Goal: Transaction & Acquisition: Purchase product/service

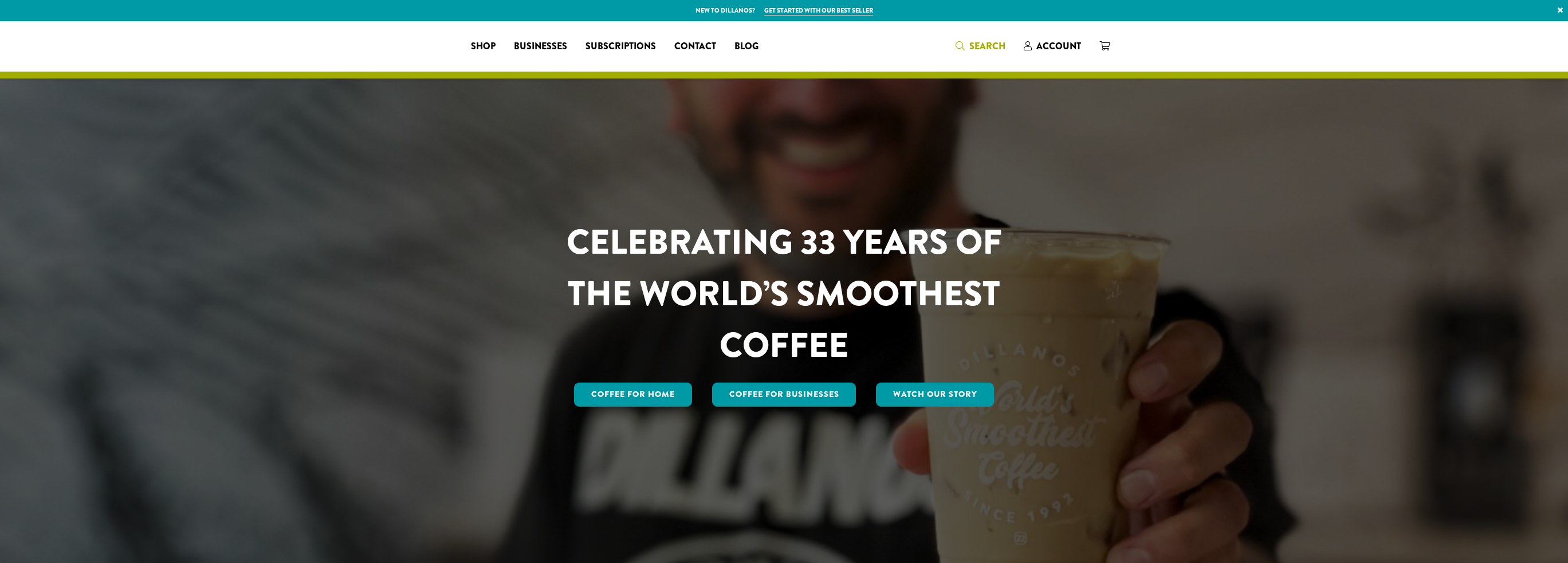
click at [963, 47] on icon "Search" at bounding box center [960, 45] width 9 height 9
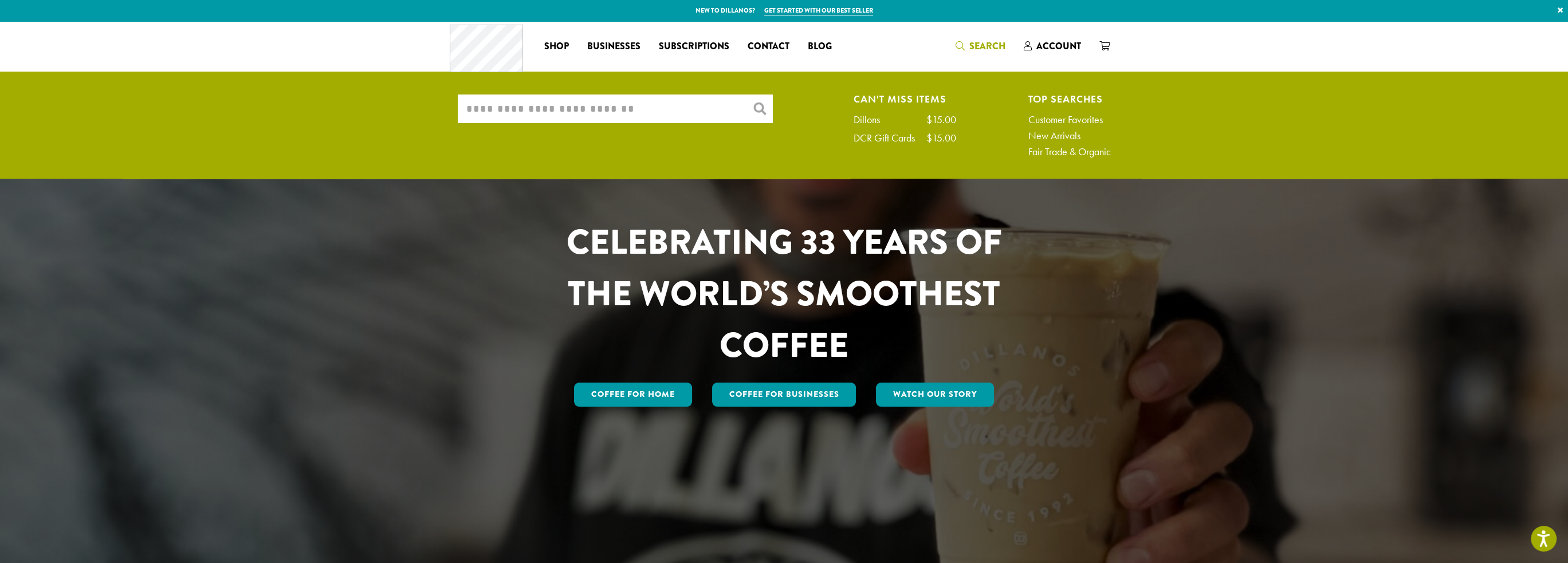
click at [598, 112] on input "What are you searching for?" at bounding box center [615, 109] width 315 height 29
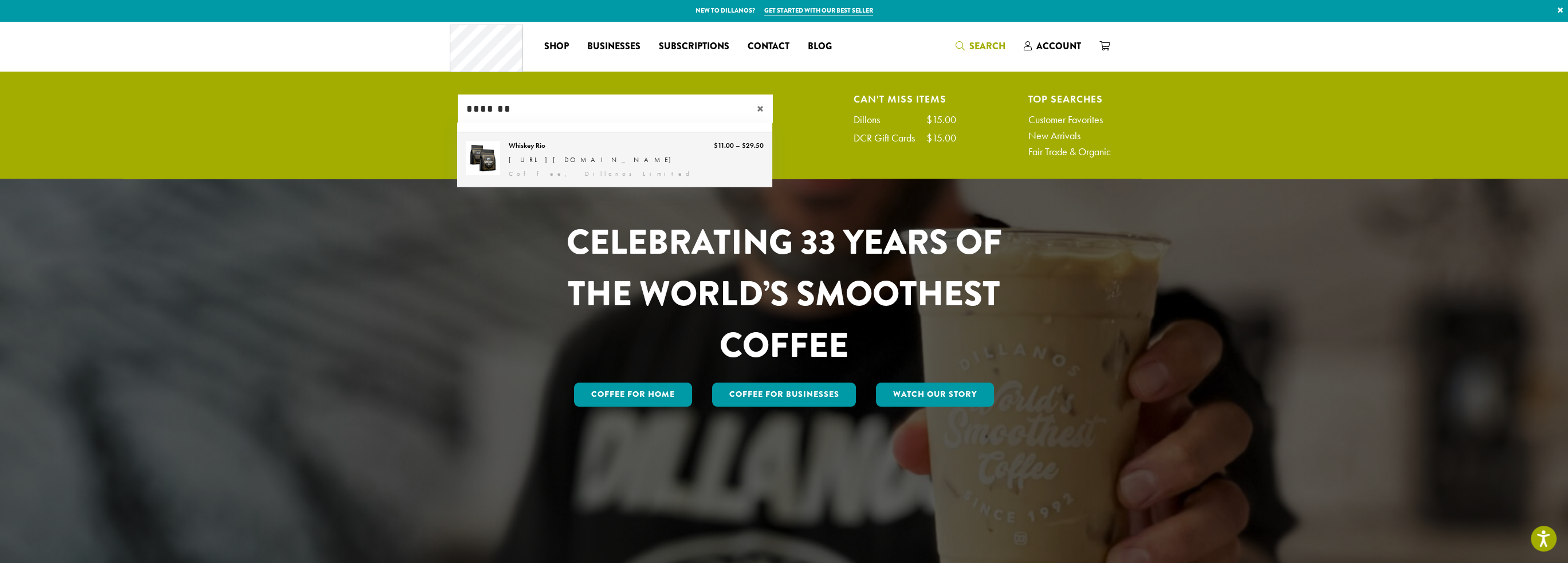
type input "*******"
click at [518, 151] on link "Whiskey Rio" at bounding box center [615, 160] width 315 height 55
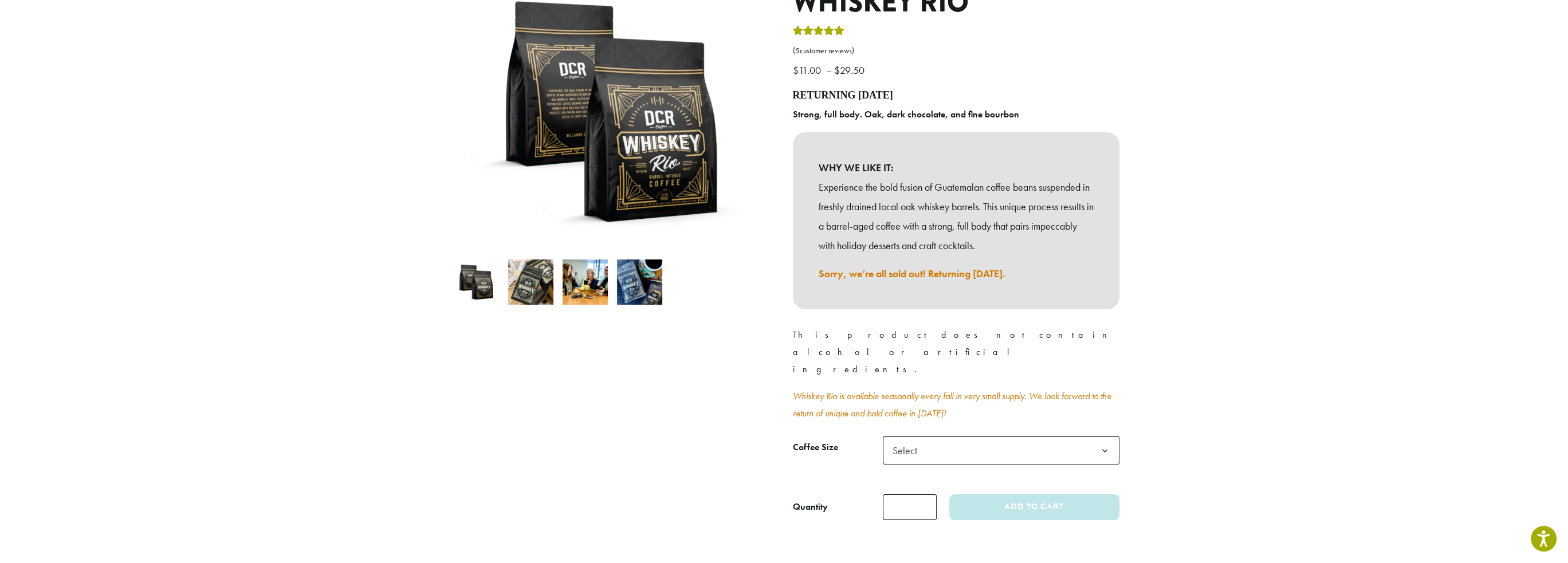
scroll to position [172, 0]
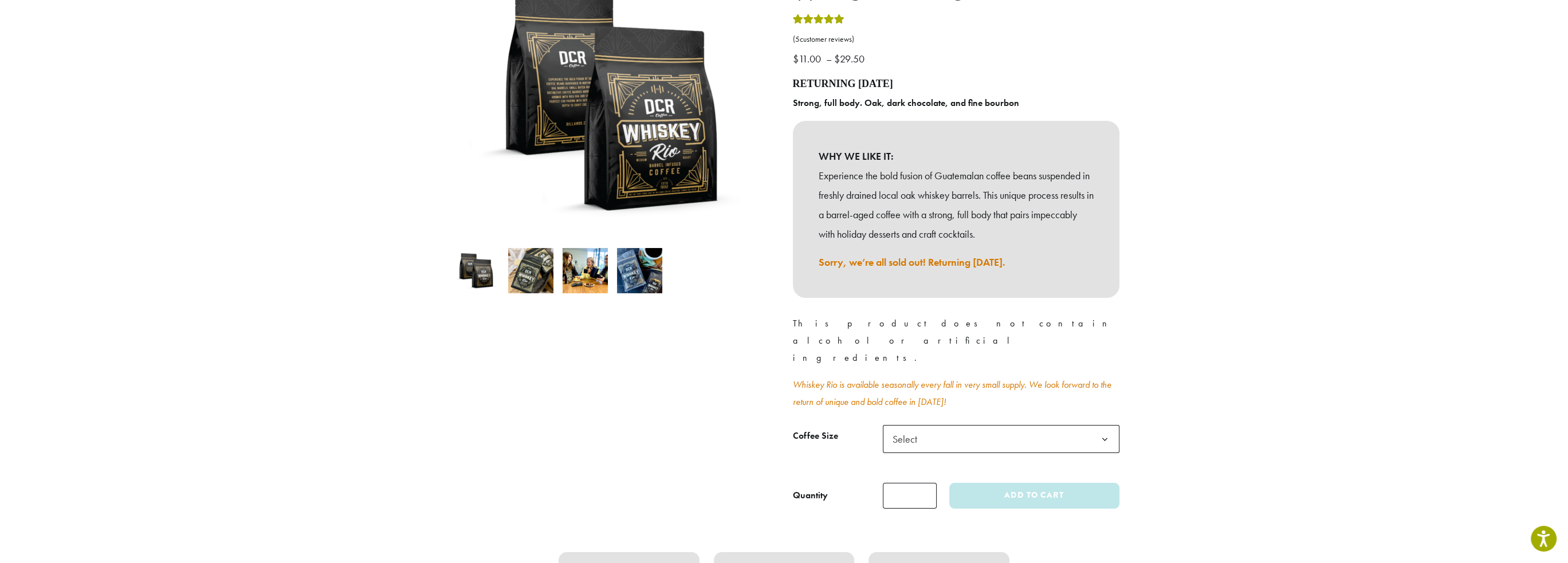
click at [1109, 426] on b at bounding box center [1105, 440] width 28 height 28
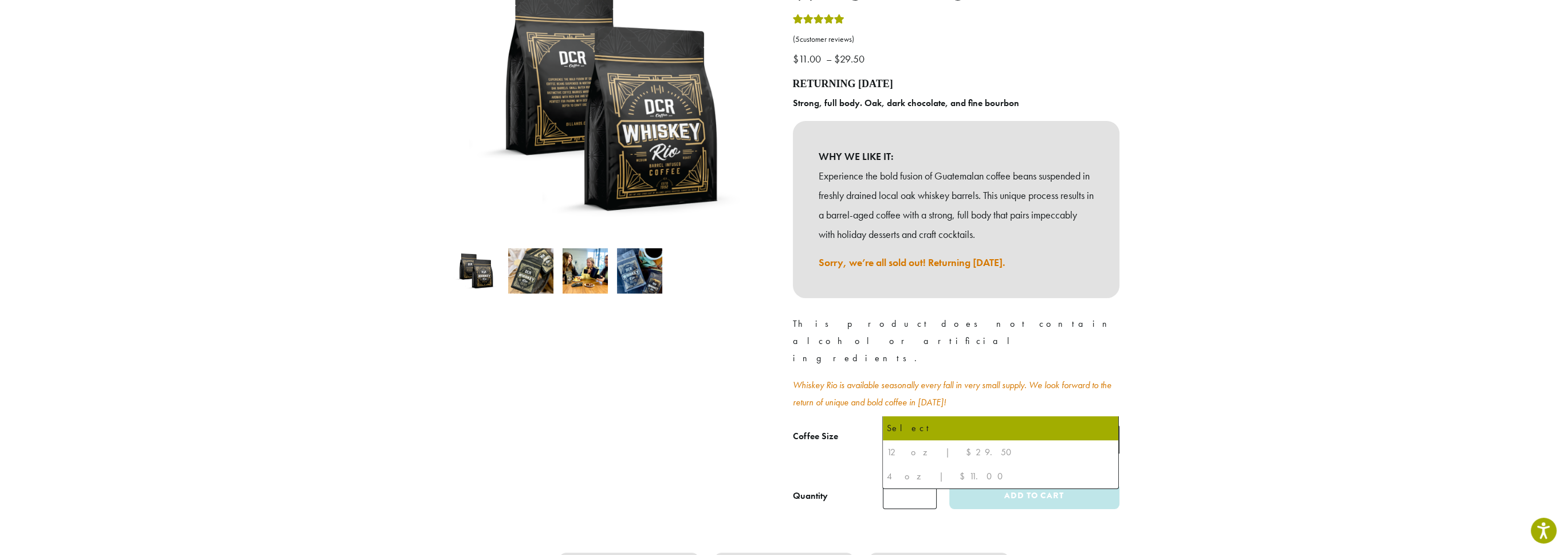
click at [902, 450] on div "12 oz | $29.50" at bounding box center [1001, 452] width 229 height 17
click at [928, 450] on div "12 oz | $29.50" at bounding box center [1001, 452] width 229 height 17
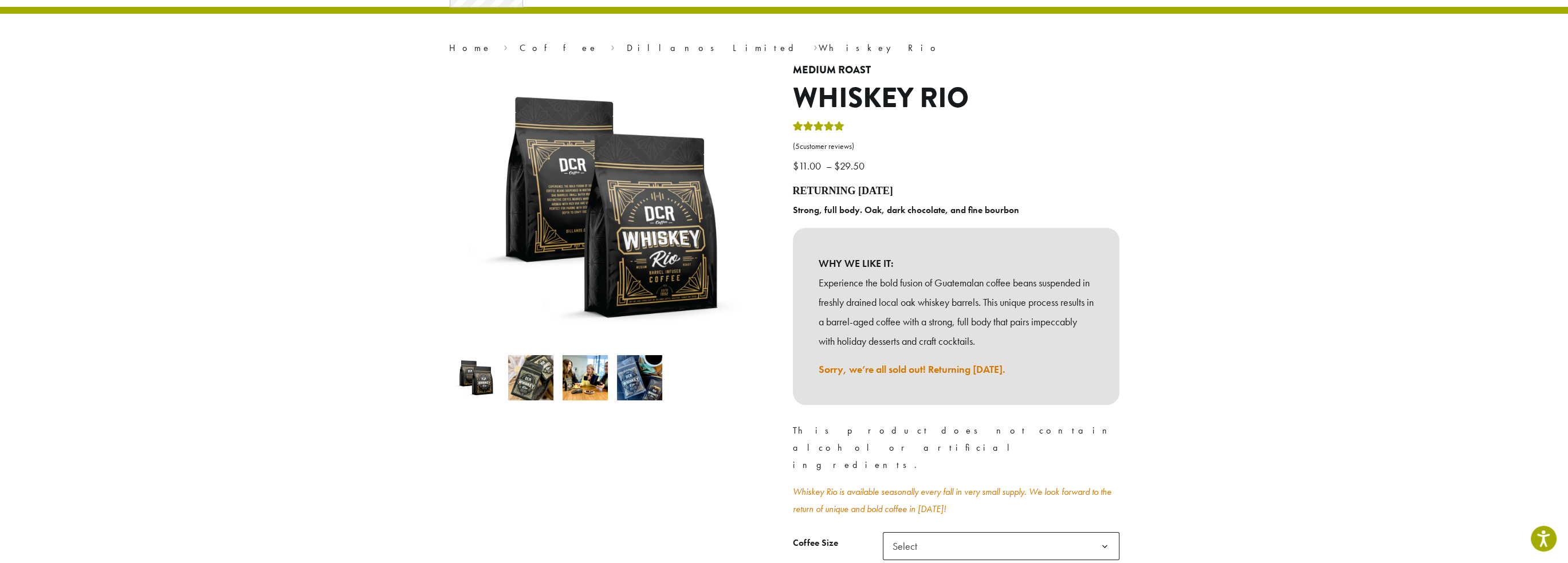
scroll to position [0, 0]
